Goal: Task Accomplishment & Management: Complete application form

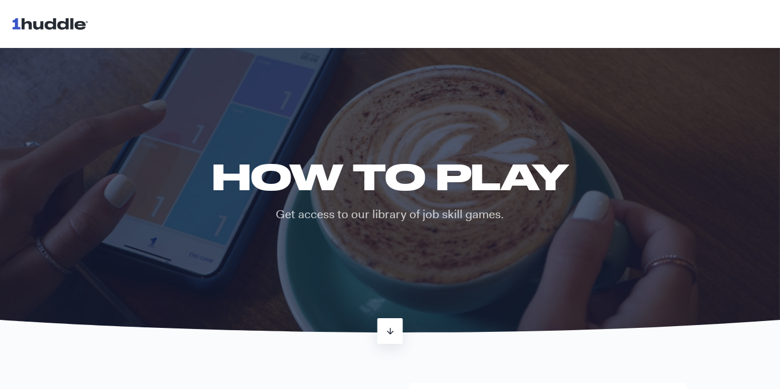
click at [388, 328] on icon at bounding box center [390, 331] width 10 height 10
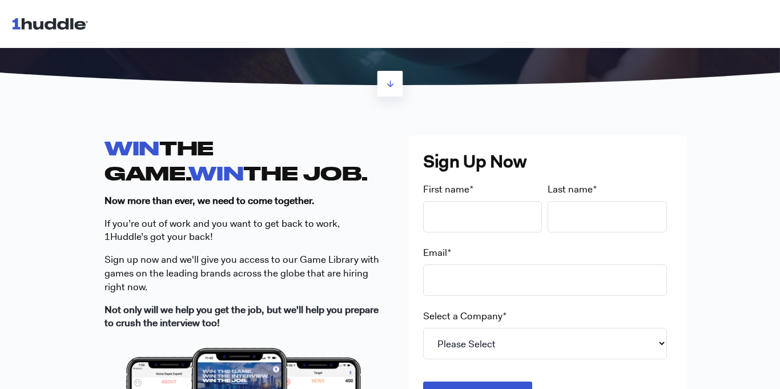
scroll to position [271, 0]
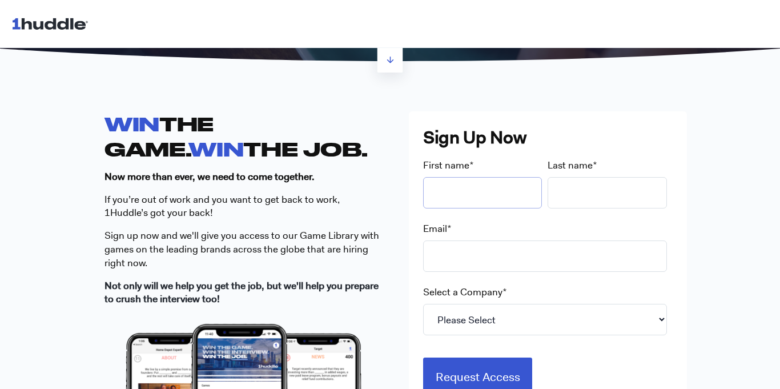
click at [446, 195] on input "First name *" at bounding box center [482, 192] width 119 height 31
type input "[PERSON_NAME]"
type input "[EMAIL_ADDRESS][DOMAIN_NAME]"
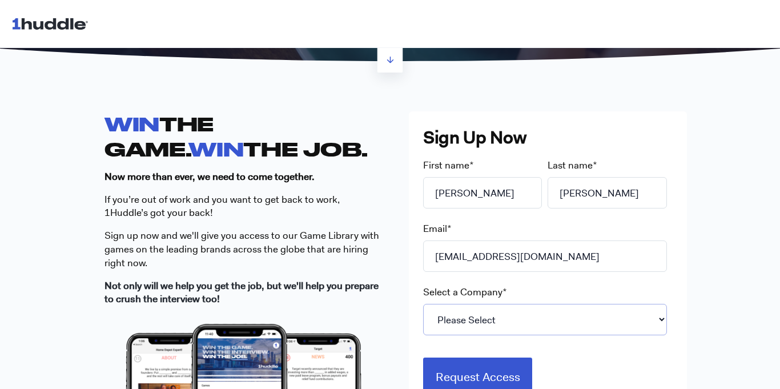
click at [518, 304] on select "Please Select 7-Eleven Ace Hardware Albertsons Companies ALDI Amazon Aveanna He…" at bounding box center [545, 319] width 244 height 31
select select "Starbucks"
click at [423, 304] on select "Please Select 7-Eleven Ace Hardware Albertsons Companies ALDI Amazon Aveanna He…" at bounding box center [545, 319] width 244 height 31
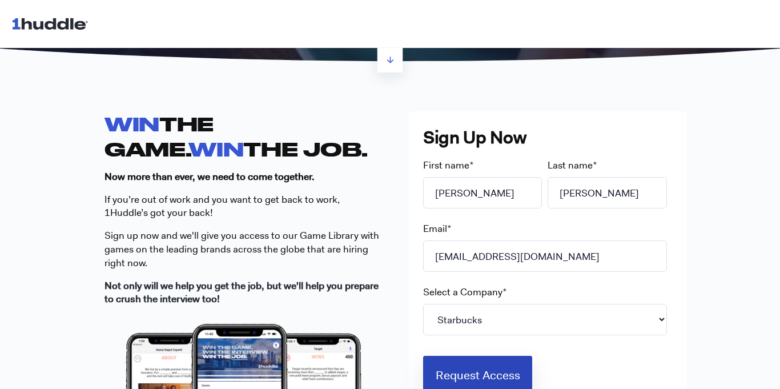
click at [453, 379] on input "Request Access" at bounding box center [478, 375] width 110 height 39
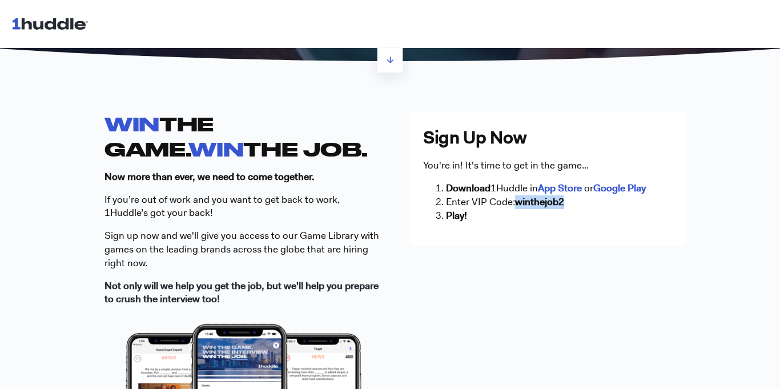
drag, startPoint x: 567, startPoint y: 202, endPoint x: 516, endPoint y: 202, distance: 50.3
click at [516, 202] on li "Enter VIP Code: winthejob2" at bounding box center [559, 202] width 227 height 14
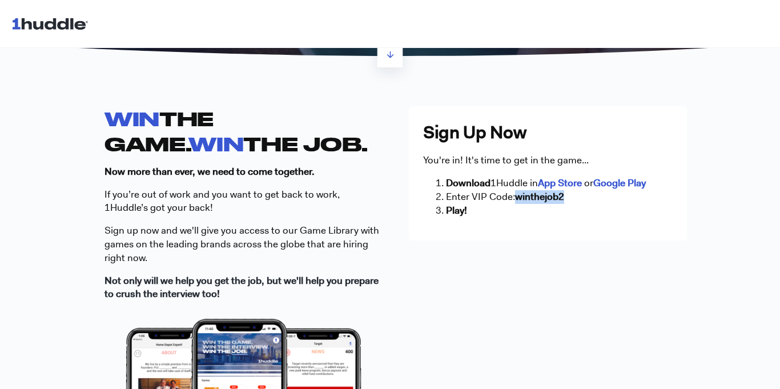
copy strong "winthejob2"
click at [614, 180] on strong "Google Play" at bounding box center [619, 182] width 53 height 13
click at [744, 174] on div "WIN THE GAME. WIN THE JOB. Now more than ever, we need to come together. If you…" at bounding box center [390, 338] width 780 height 537
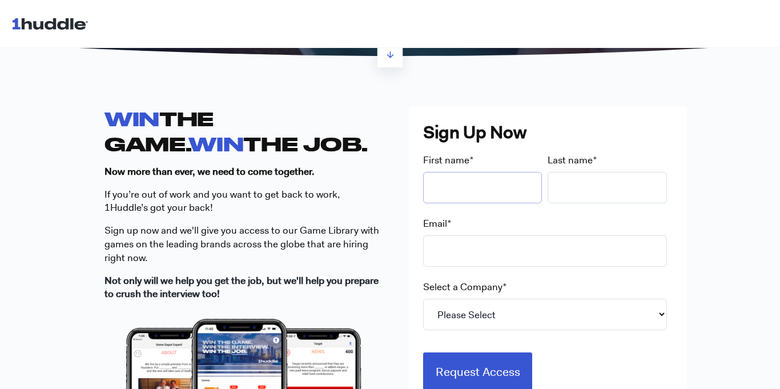
click at [496, 184] on input "First name *" at bounding box center [482, 187] width 119 height 31
type input "[PERSON_NAME]"
type input "[EMAIL_ADDRESS][DOMAIN_NAME]"
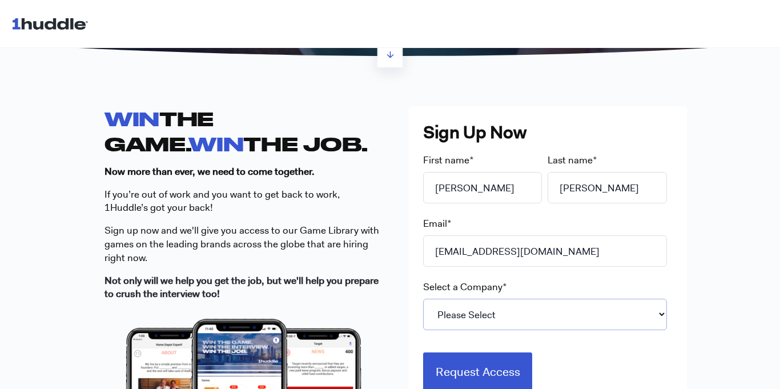
click at [502, 310] on select "Please Select 7-Eleven Ace Hardware Albertsons Companies ALDI Amazon Aveanna He…" at bounding box center [545, 314] width 244 height 31
click at [423, 299] on select "Please Select 7-Eleven Ace Hardware Albertsons Companies ALDI Amazon Aveanna He…" at bounding box center [545, 314] width 244 height 31
click at [534, 306] on select "Please Select 7-Eleven Ace Hardware Albertsons Companies ALDI Amazon Aveanna He…" at bounding box center [545, 314] width 244 height 31
select select "Starbucks"
click at [423, 299] on select "Please Select 7-Eleven Ace Hardware Albertsons Companies ALDI Amazon Aveanna He…" at bounding box center [545, 314] width 244 height 31
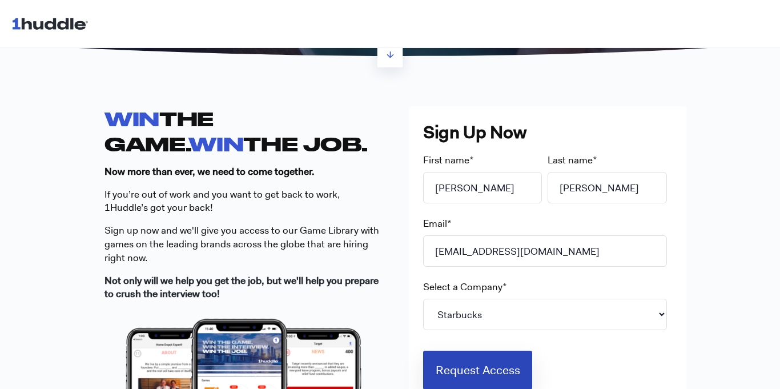
click at [502, 384] on input "Request Access" at bounding box center [478, 370] width 110 height 39
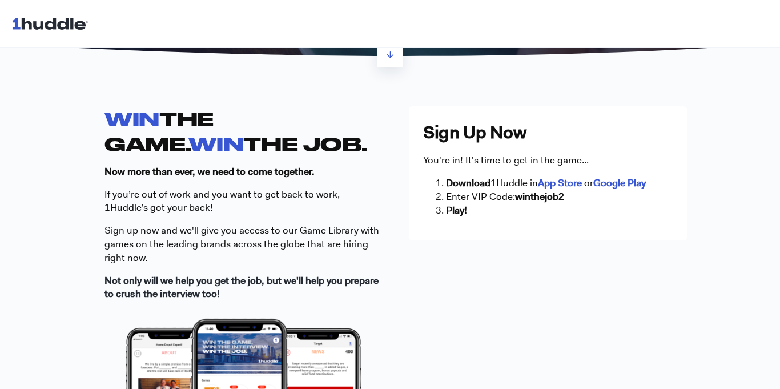
click at [510, 235] on div "Sign Up Now You're in! It's time to get in the game... Download 1Huddle in App …" at bounding box center [548, 173] width 278 height 134
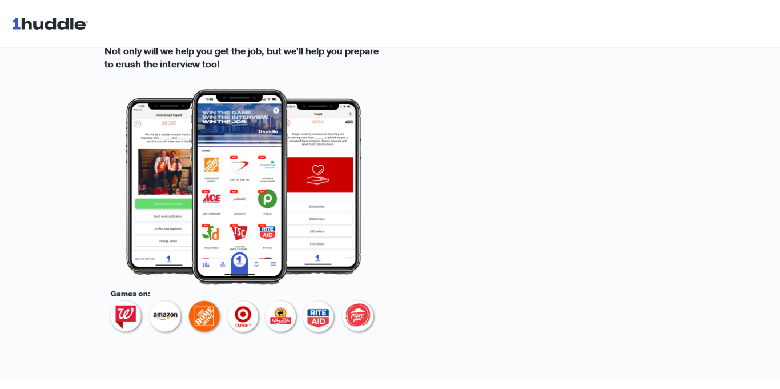
scroll to position [563, 0]
